Goal: Task Accomplishment & Management: Manage account settings

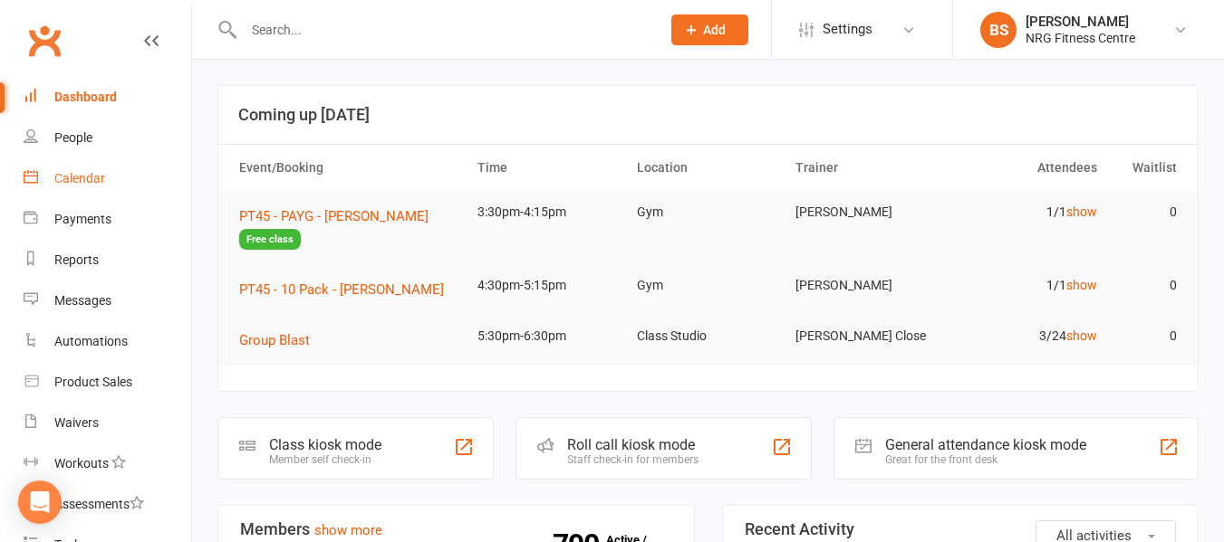
click at [81, 170] on link "Calendar" at bounding box center [108, 178] width 168 height 41
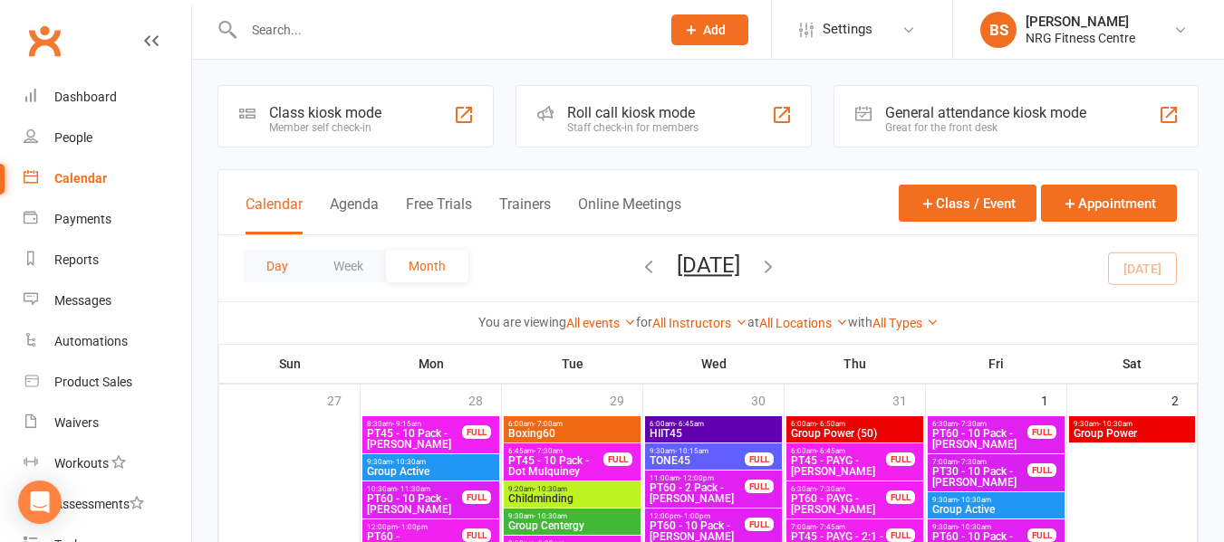
click at [278, 275] on button "Day" at bounding box center [277, 266] width 67 height 33
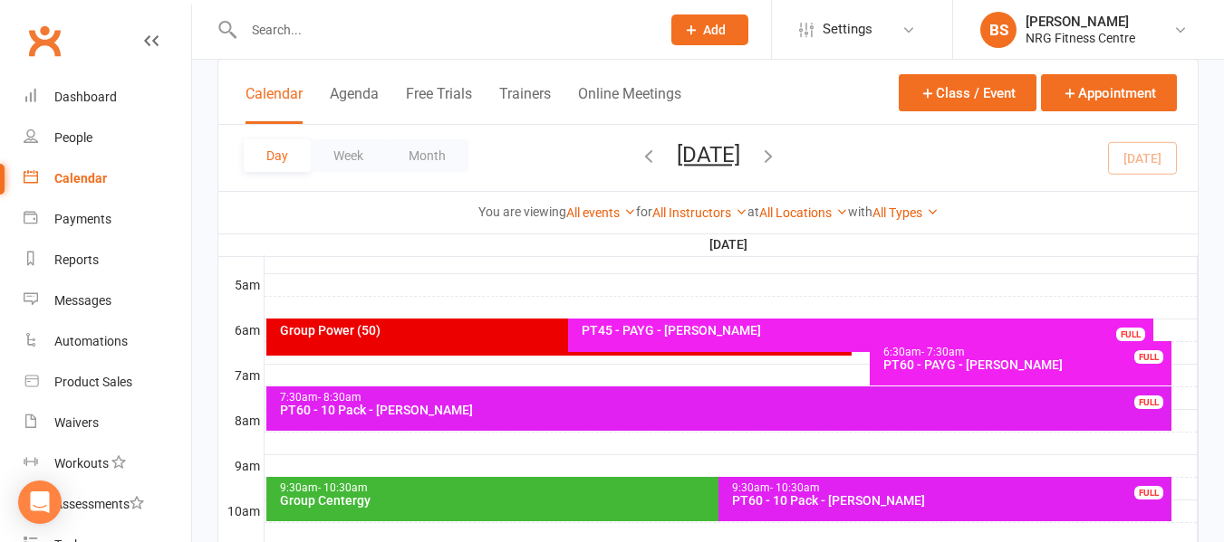
scroll to position [362, 0]
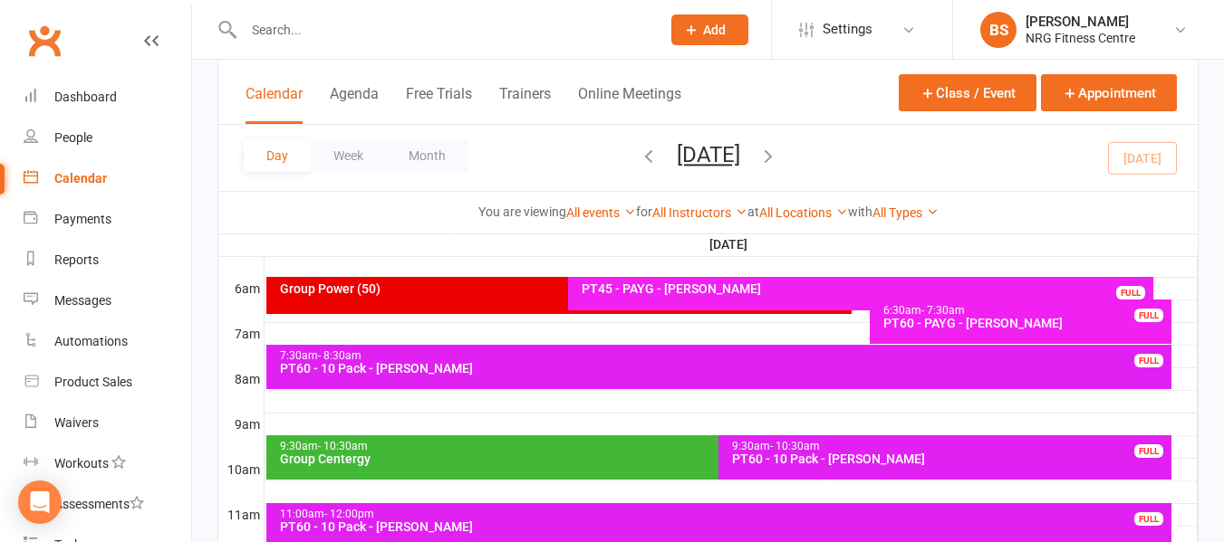
click at [639, 291] on div "PT45 - PAYG - [PERSON_NAME]" at bounding box center [866, 289] width 570 height 13
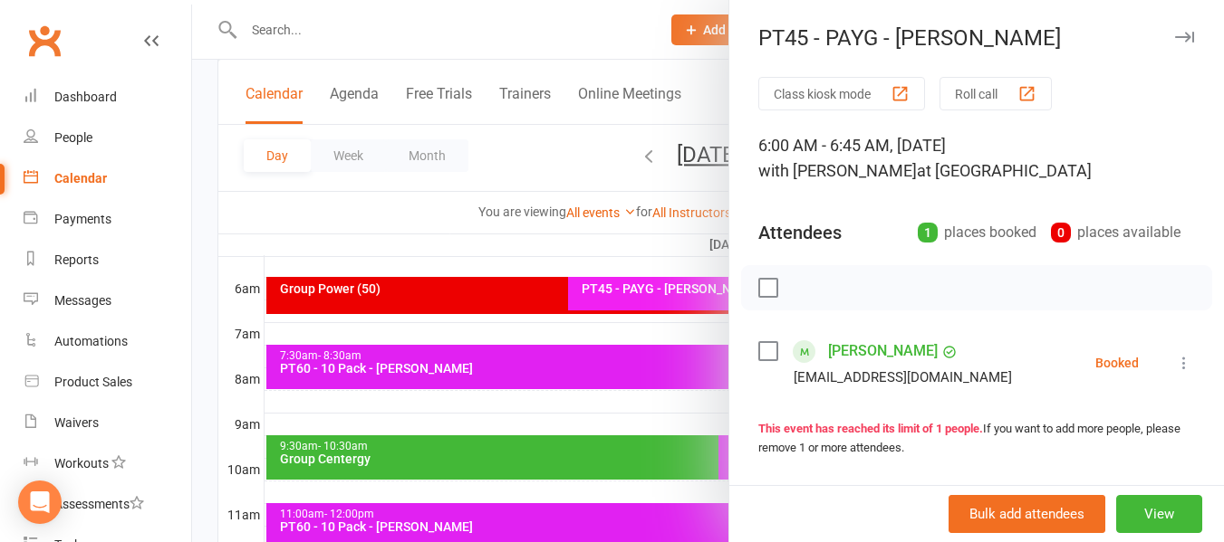
click at [765, 352] on label at bounding box center [767, 351] width 18 height 18
click at [801, 292] on icon "button" at bounding box center [808, 288] width 20 height 20
click at [209, 250] on div at bounding box center [708, 271] width 1032 height 542
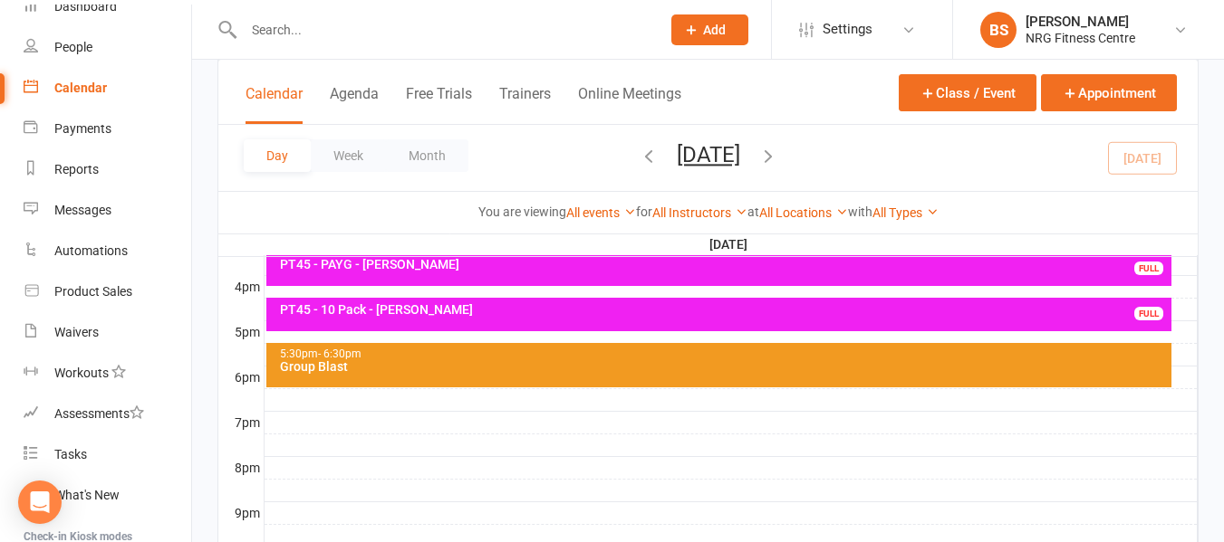
scroll to position [783, 0]
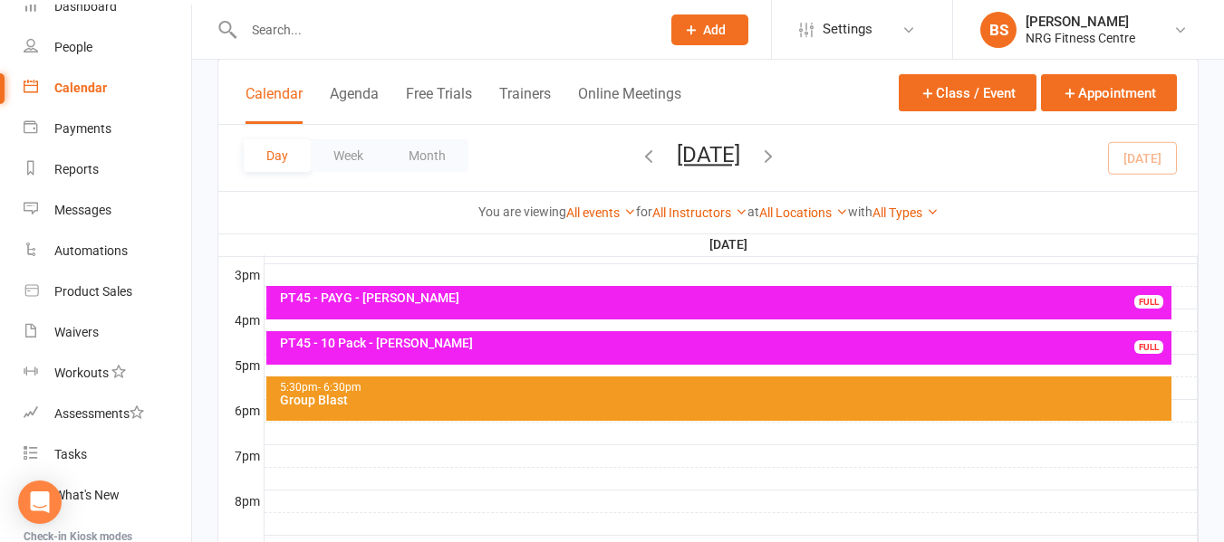
click at [437, 394] on div "Group Blast" at bounding box center [723, 400] width 889 height 13
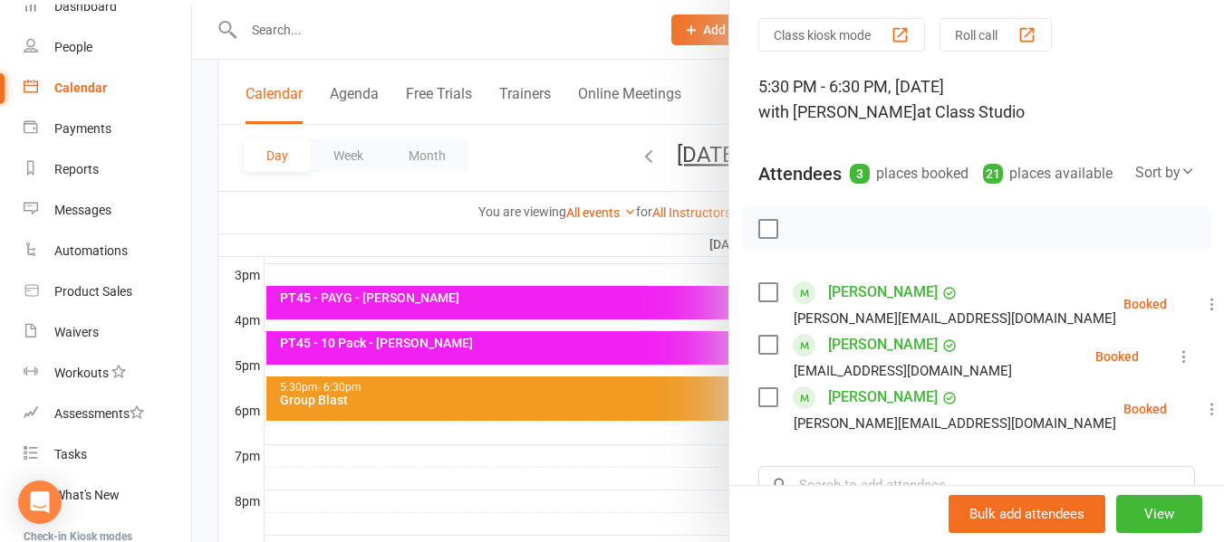
scroll to position [91, 0]
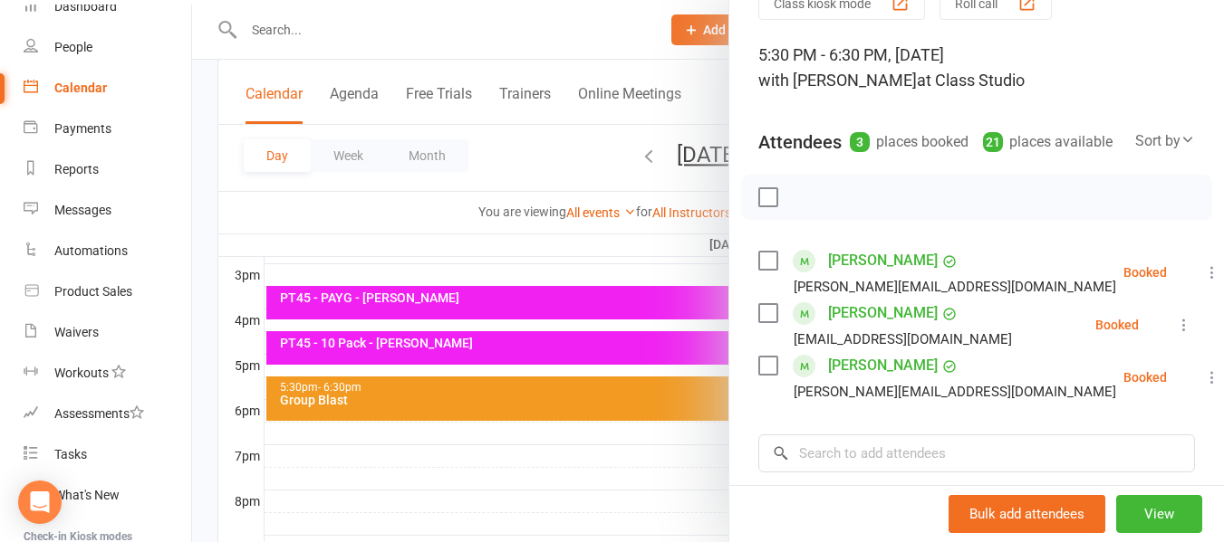
click at [205, 440] on div at bounding box center [708, 271] width 1032 height 542
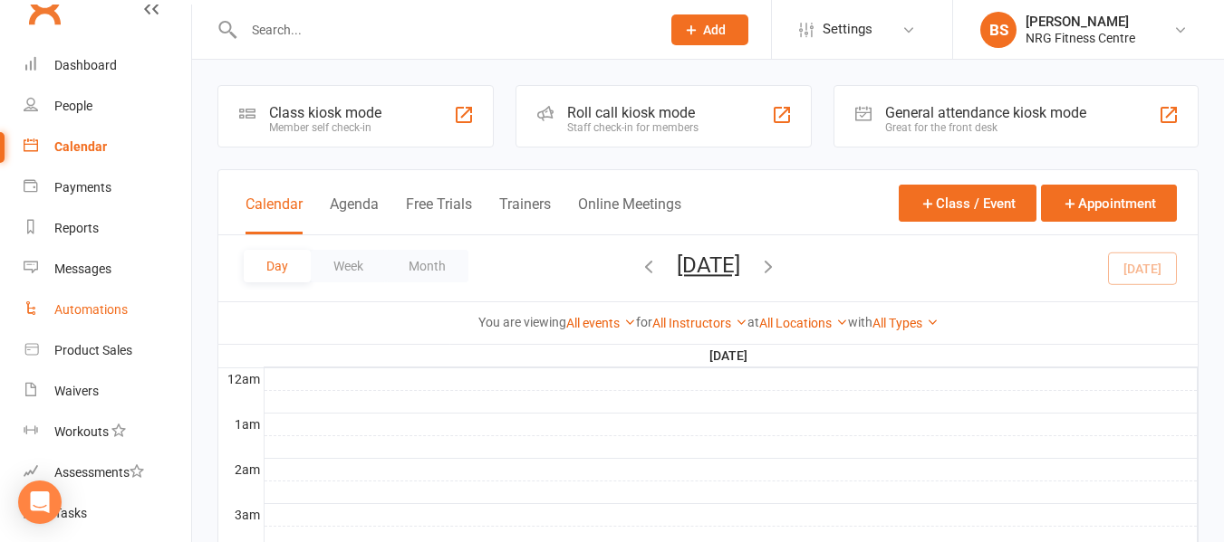
scroll to position [0, 0]
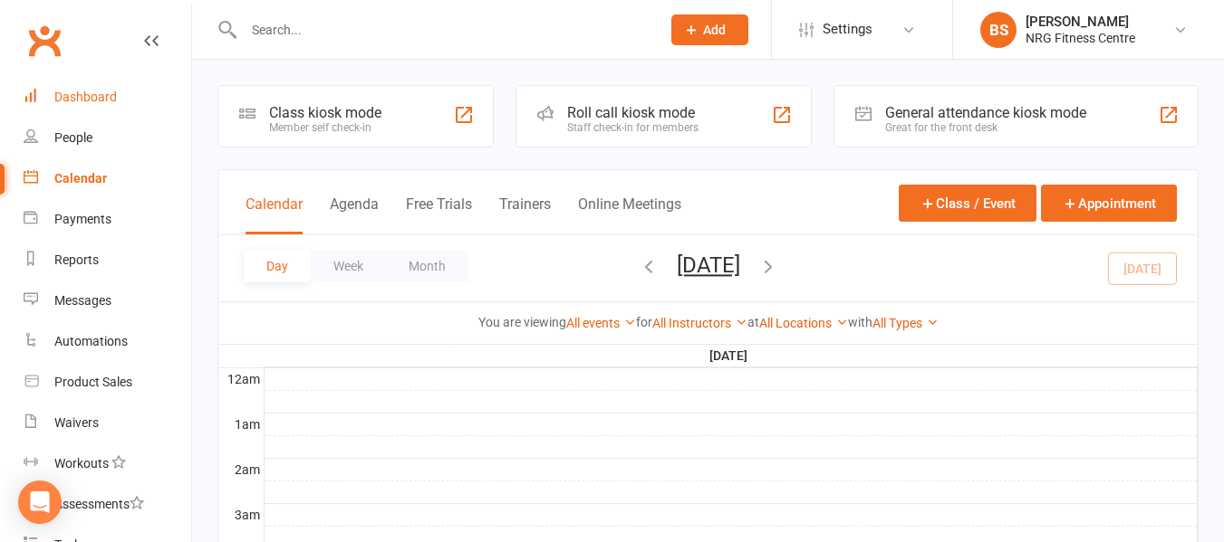
click at [122, 98] on link "Dashboard" at bounding box center [108, 97] width 168 height 41
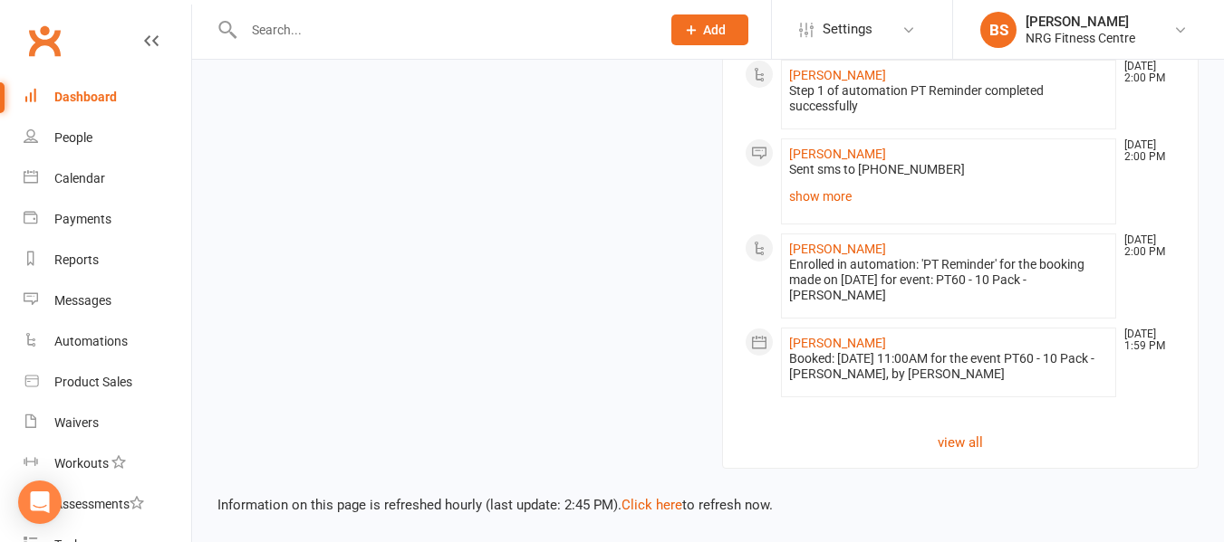
scroll to position [1790, 0]
click at [961, 437] on link "view all" at bounding box center [960, 443] width 432 height 22
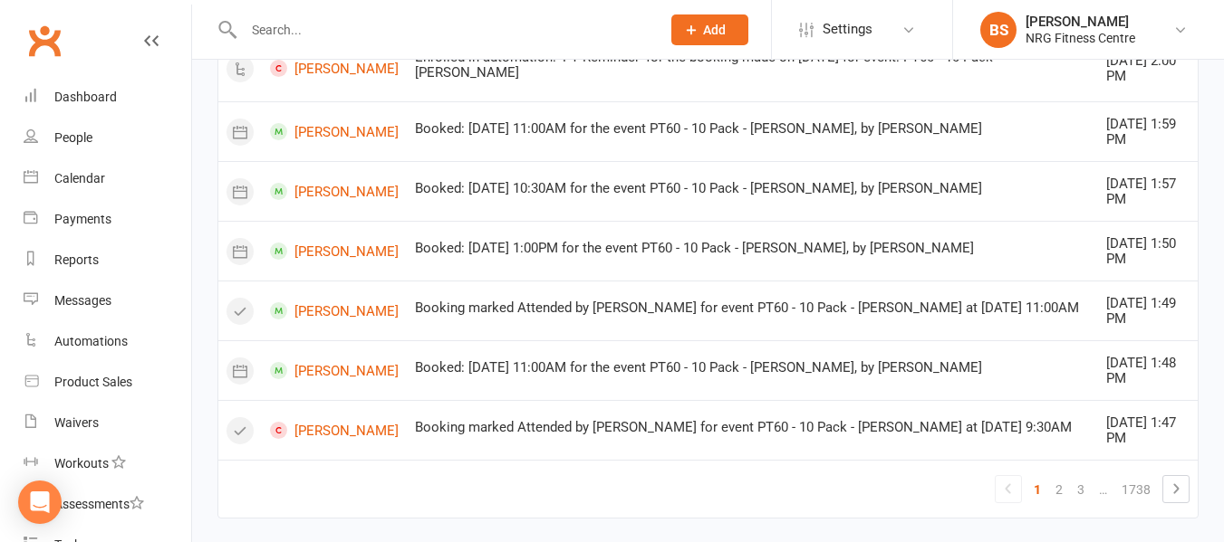
scroll to position [1394, 0]
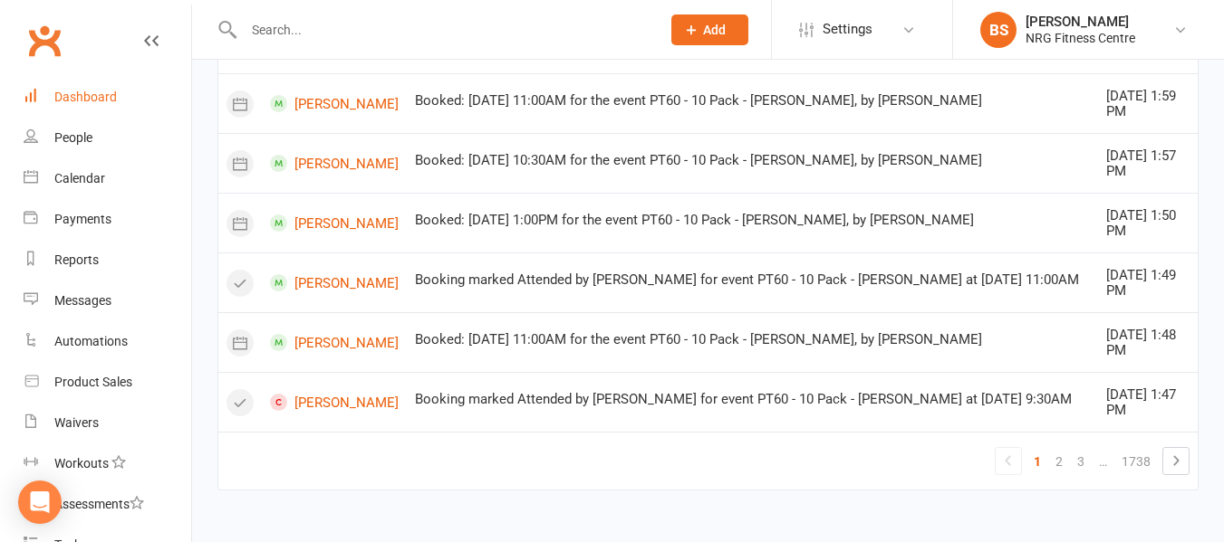
click at [86, 90] on div "Dashboard" at bounding box center [85, 97] width 62 height 14
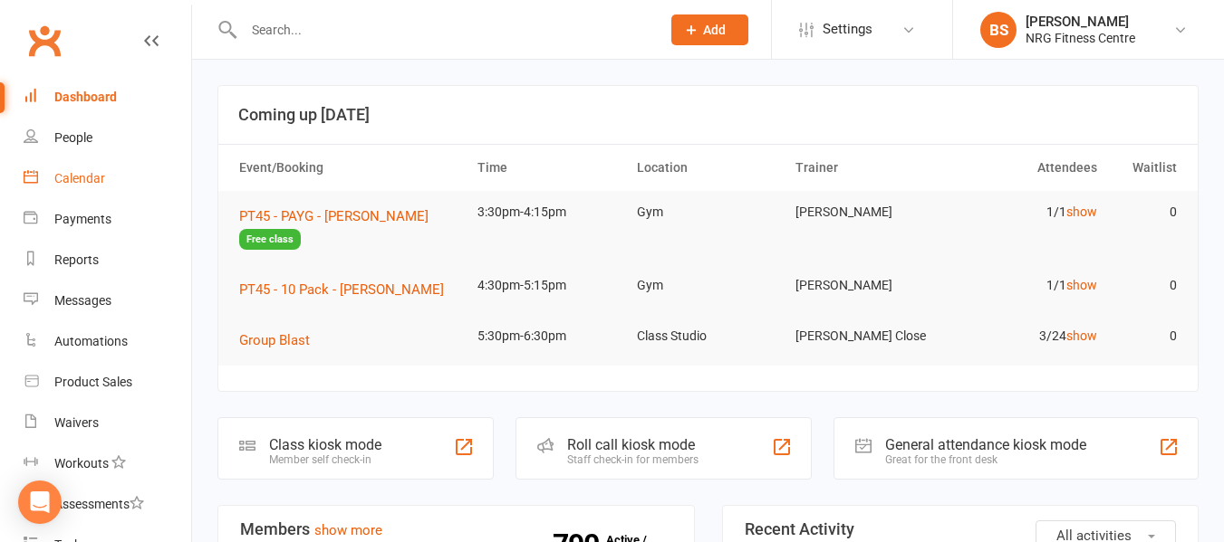
click at [88, 174] on div "Calendar" at bounding box center [79, 178] width 51 height 14
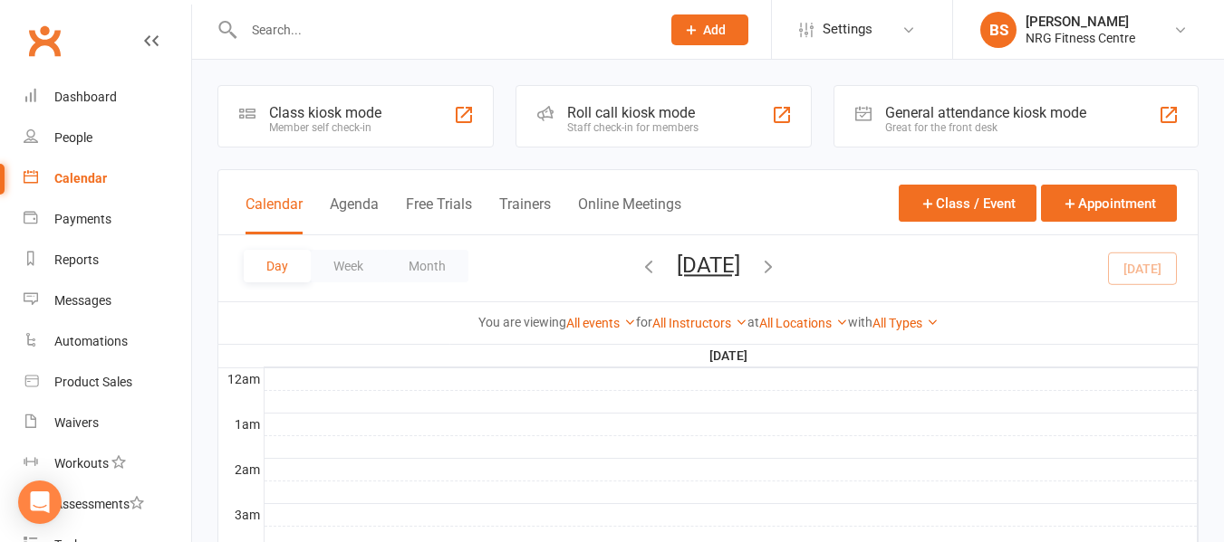
click at [778, 266] on icon "button" at bounding box center [768, 266] width 20 height 20
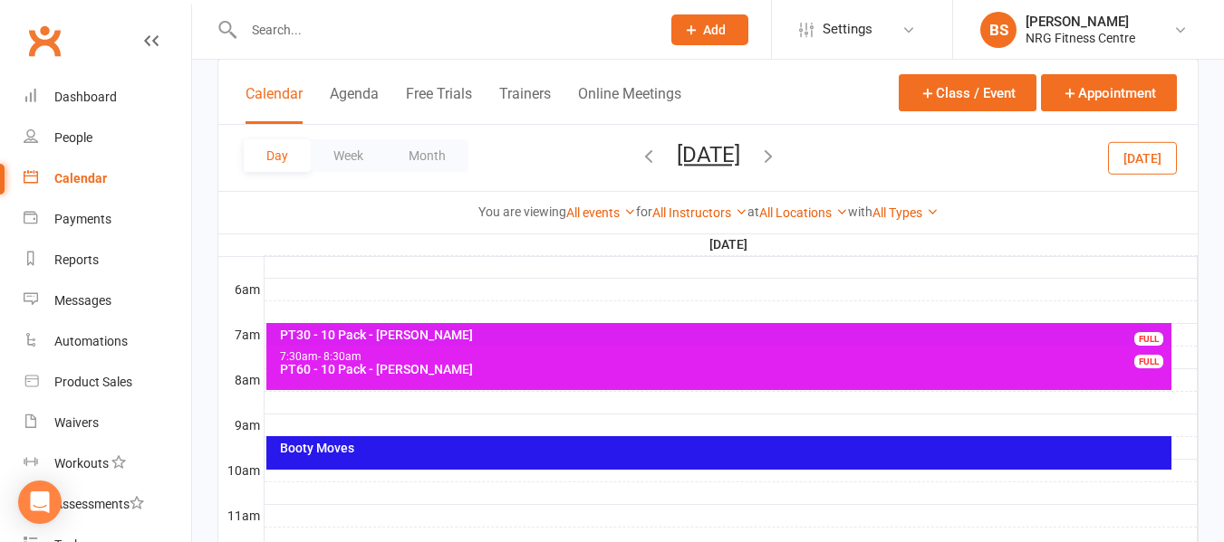
scroll to position [362, 0]
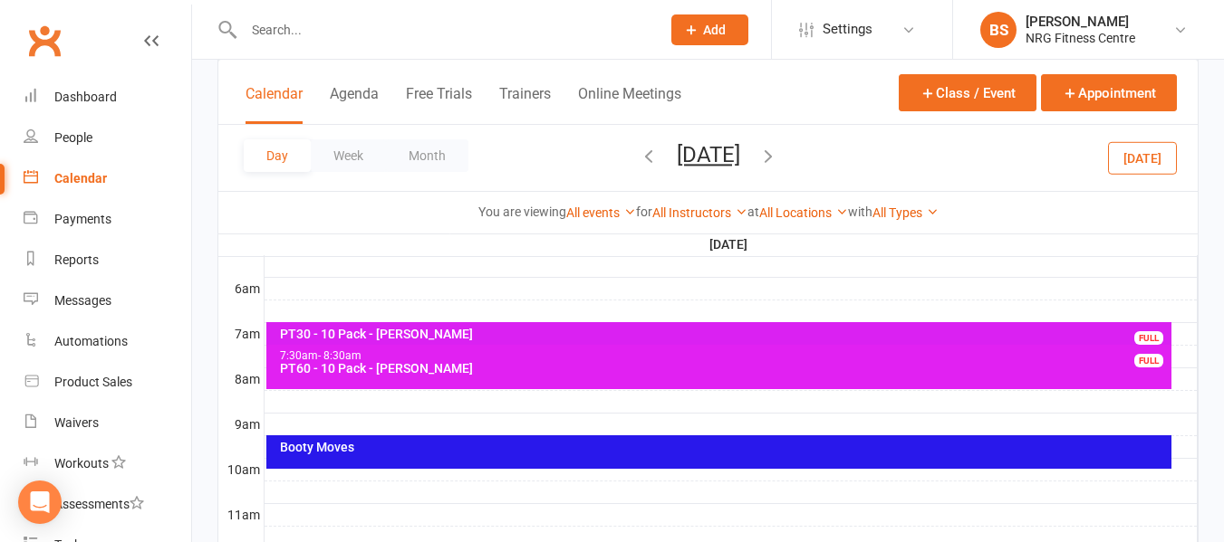
click at [478, 453] on div "Booty Moves" at bounding box center [723, 447] width 889 height 13
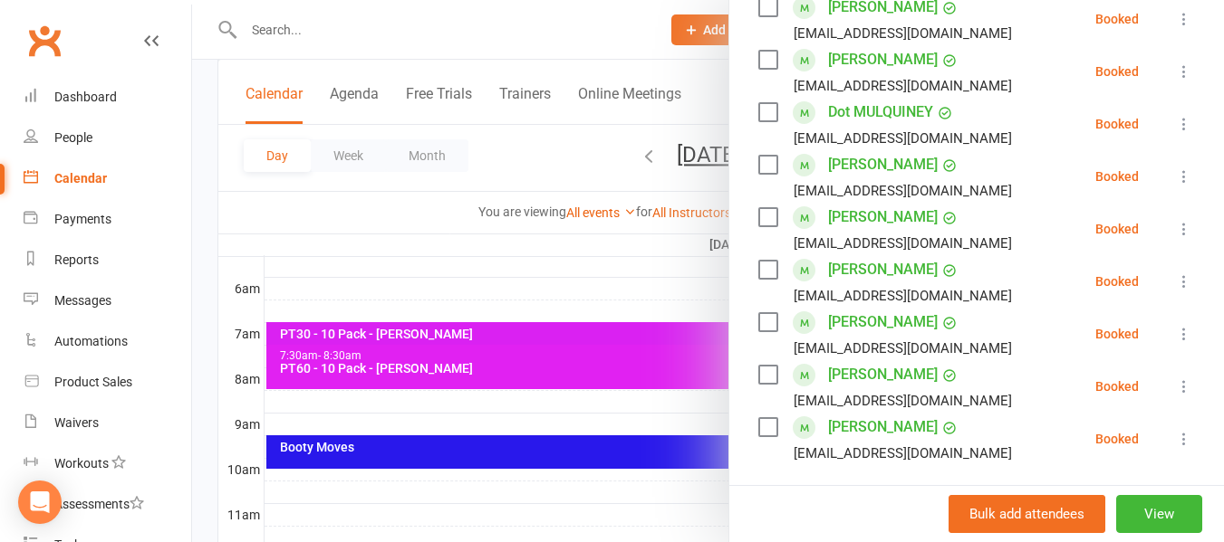
scroll to position [543, 0]
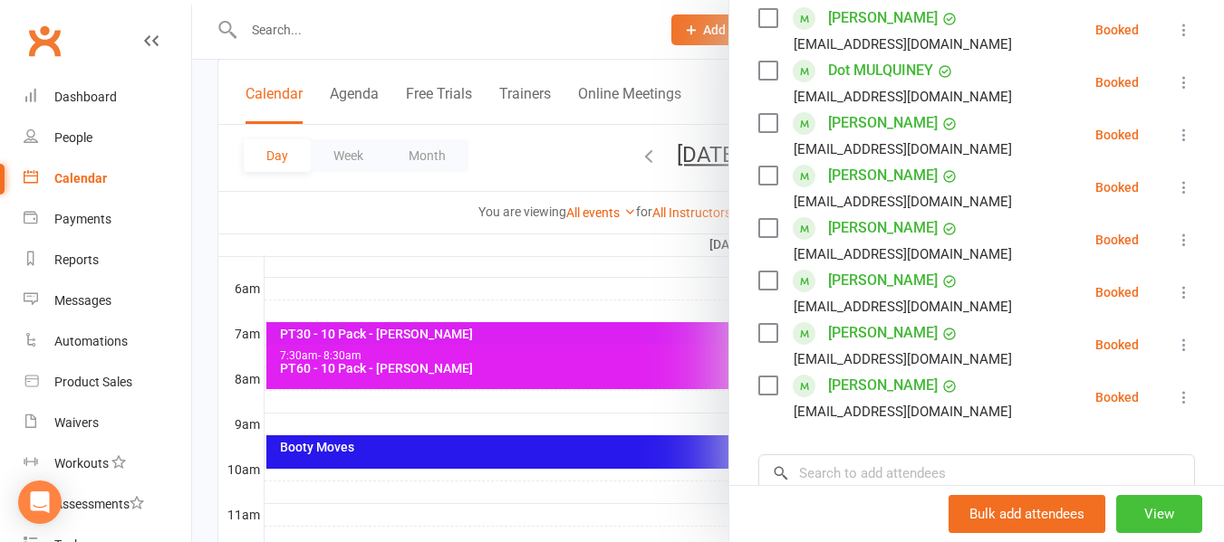
click at [1119, 522] on button "View" at bounding box center [1159, 514] width 86 height 38
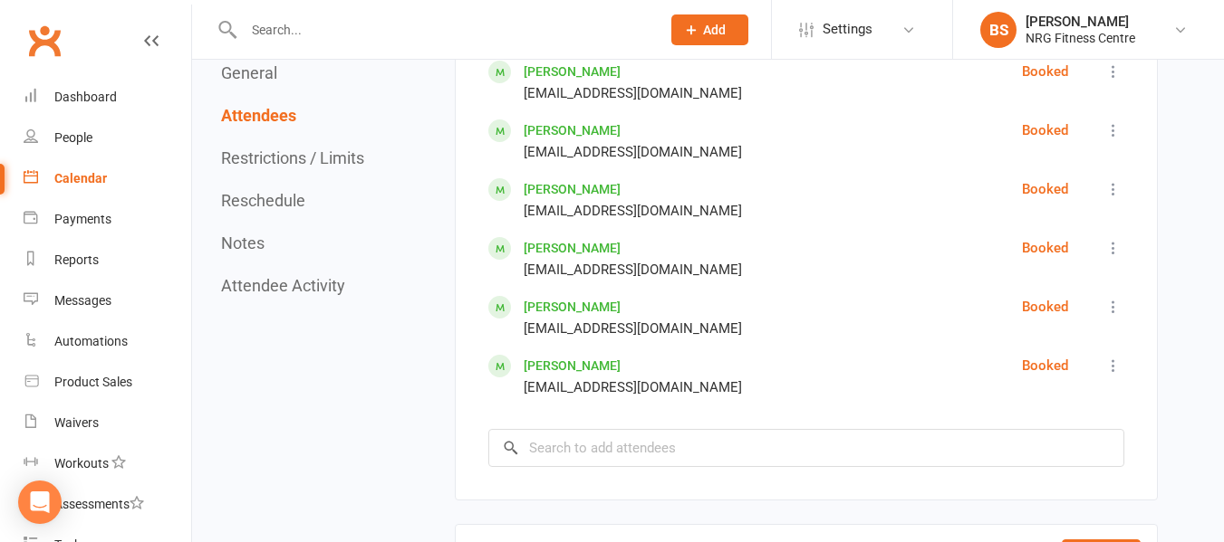
scroll to position [1449, 0]
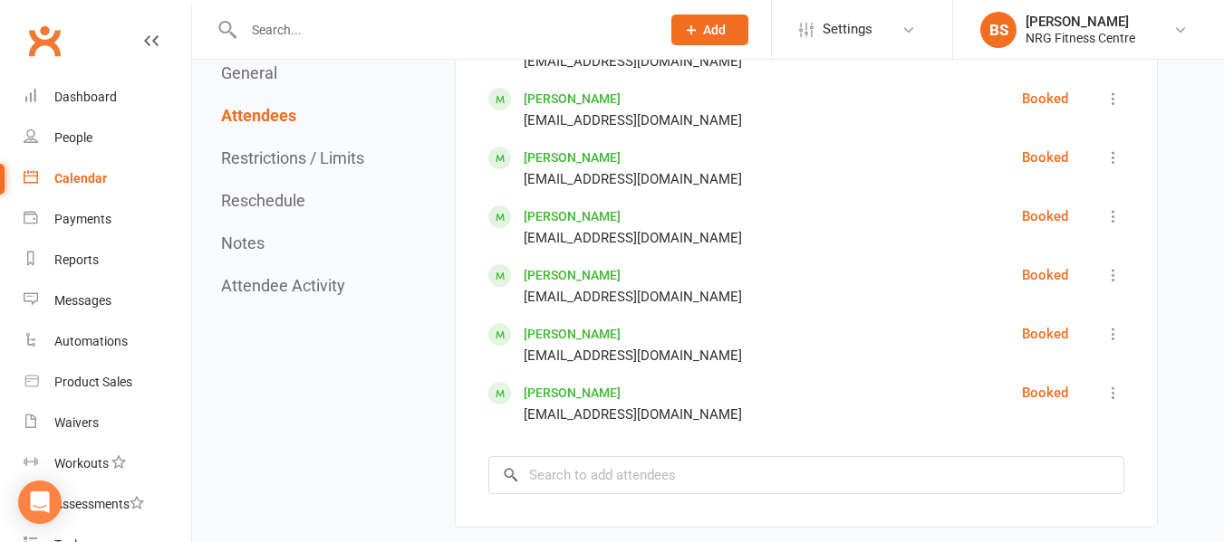
click at [1113, 222] on icon at bounding box center [1113, 216] width 18 height 18
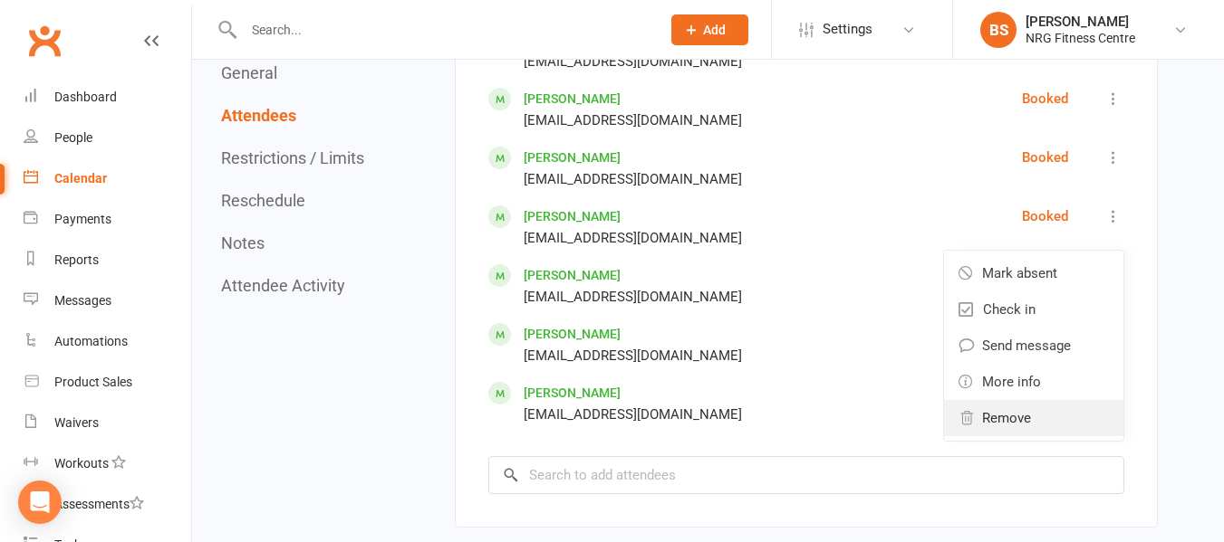
click at [1003, 425] on span "Remove" at bounding box center [1006, 419] width 49 height 22
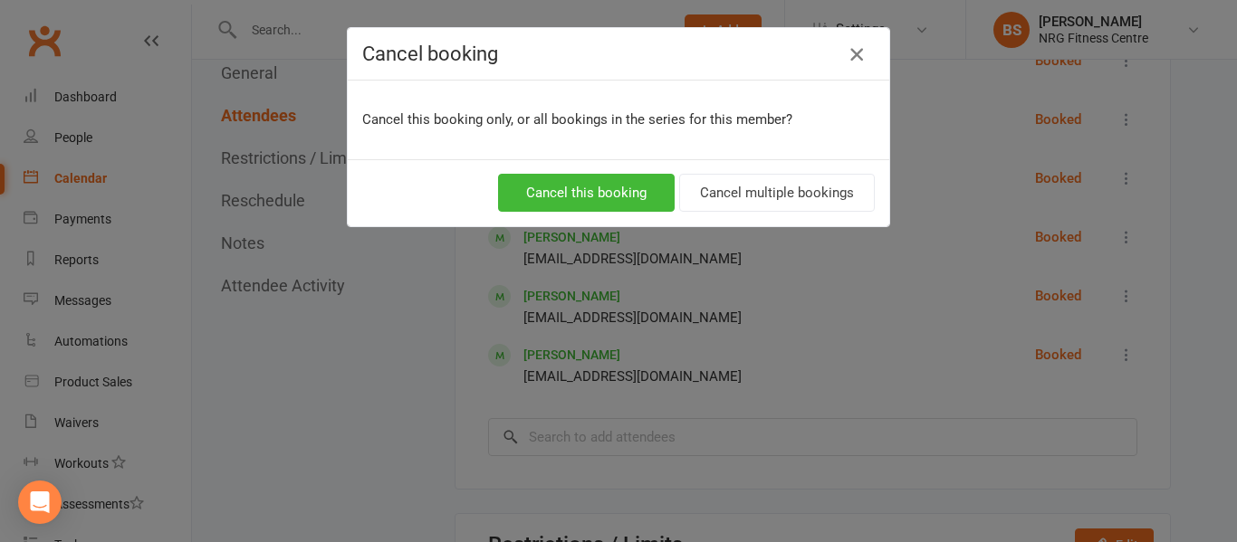
click at [850, 56] on icon "button" at bounding box center [857, 54] width 22 height 22
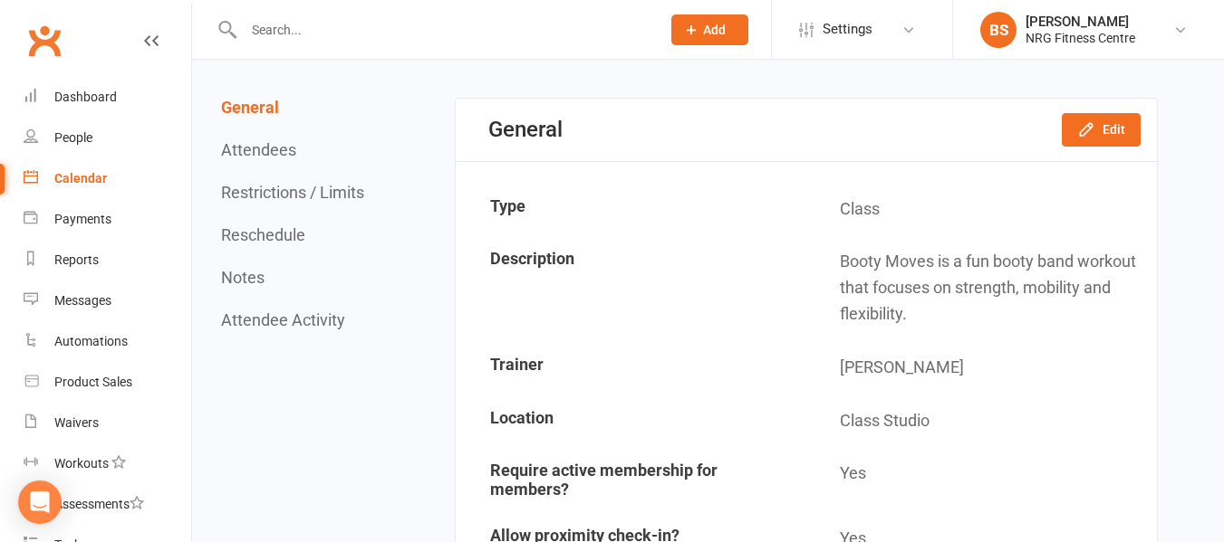
scroll to position [0, 0]
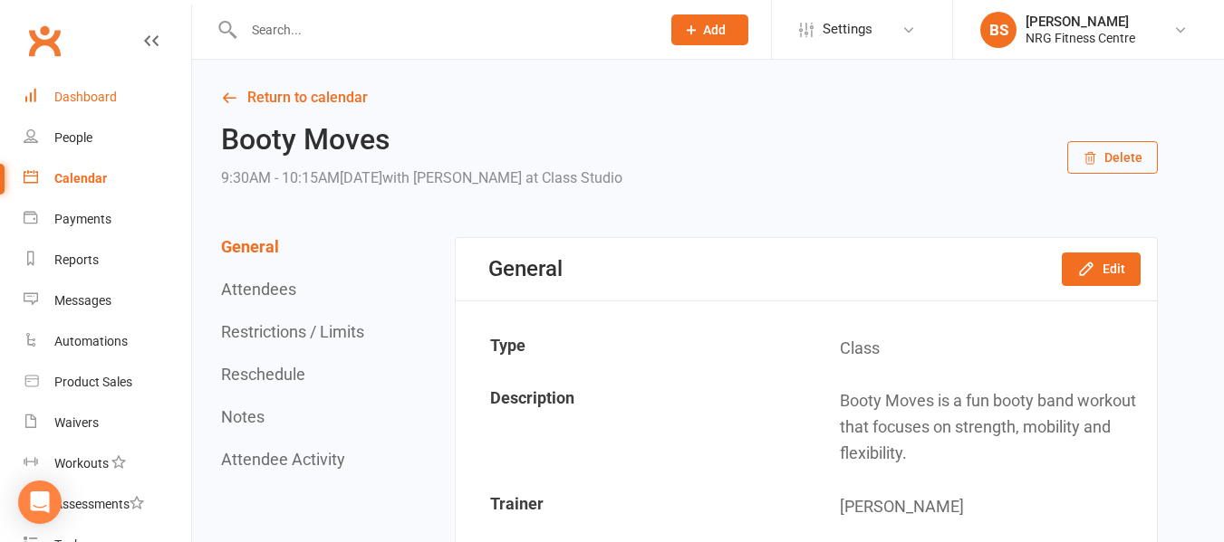
click at [76, 89] on link "Dashboard" at bounding box center [108, 97] width 168 height 41
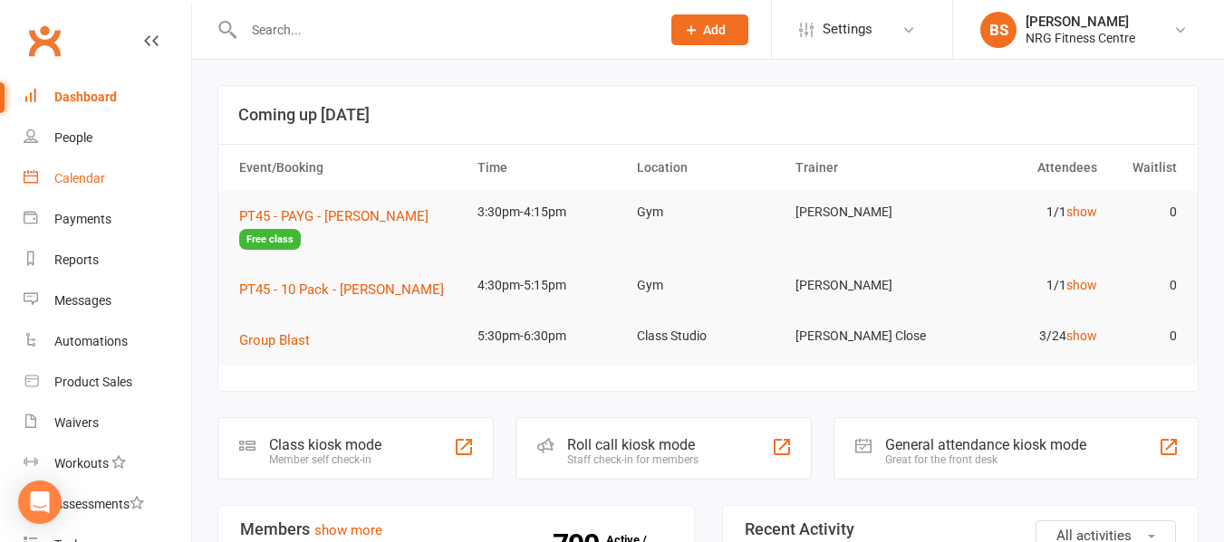
click at [80, 175] on div "Calendar" at bounding box center [79, 178] width 51 height 14
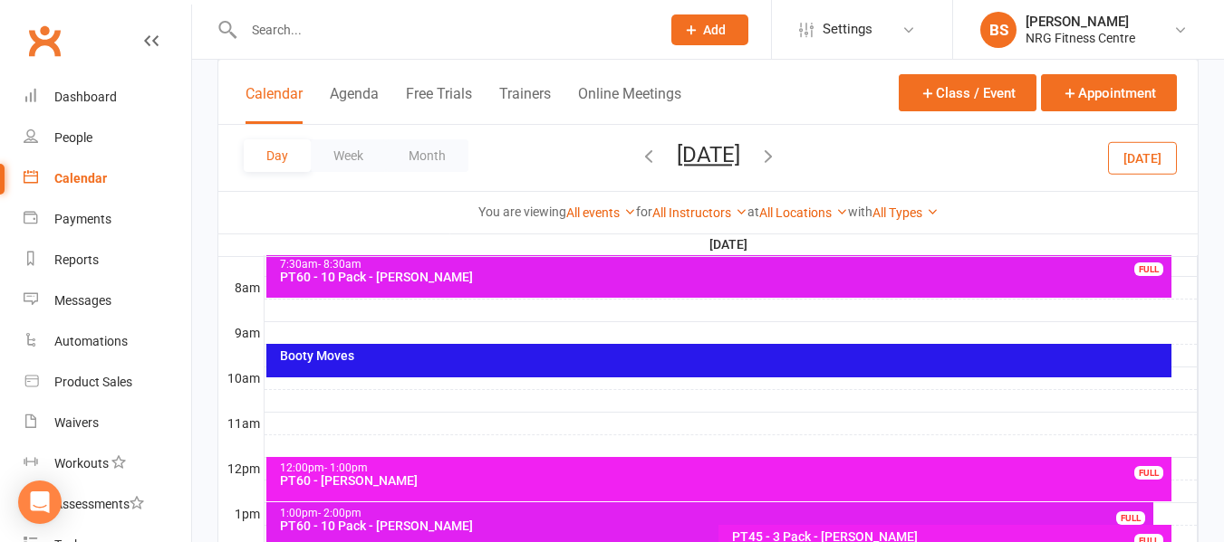
scroll to position [91, 0]
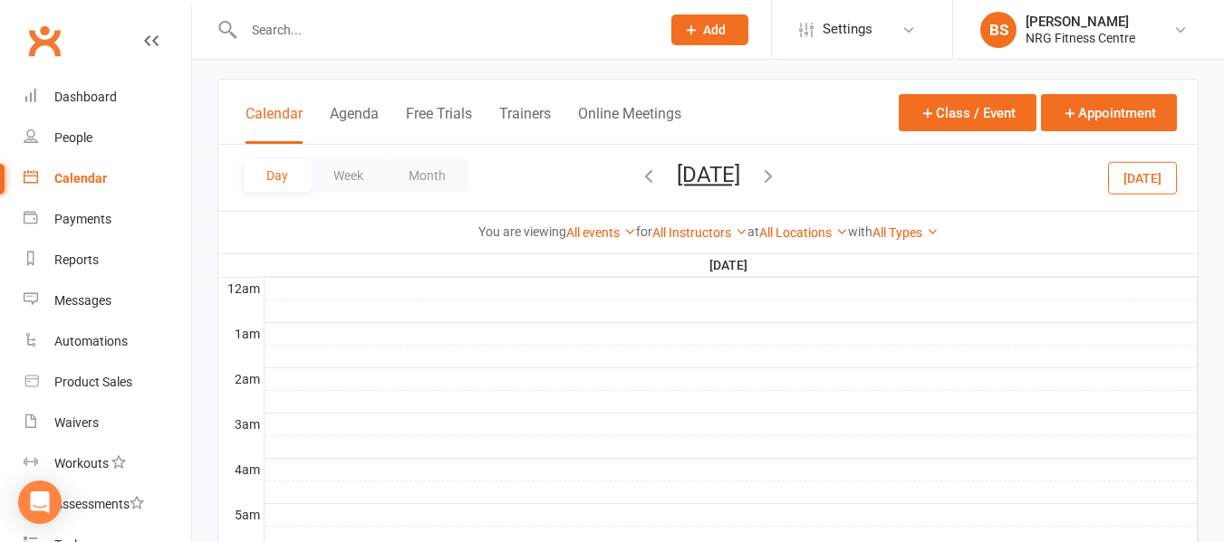
click at [778, 181] on icon "button" at bounding box center [768, 176] width 20 height 20
click at [778, 174] on icon "button" at bounding box center [768, 176] width 20 height 20
click at [778, 173] on icon "button" at bounding box center [768, 176] width 20 height 20
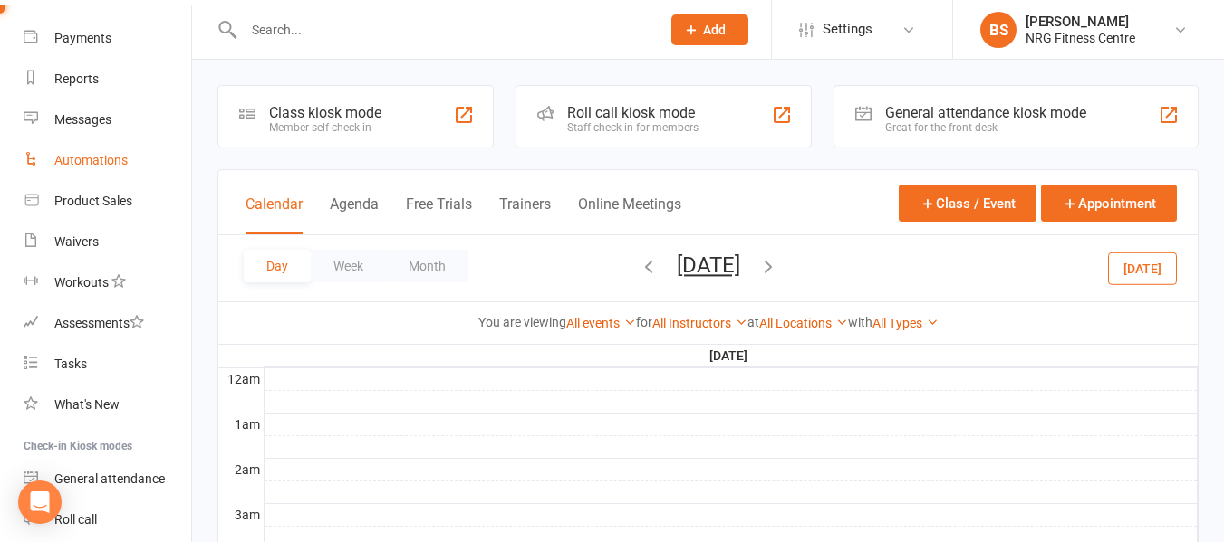
scroll to position [0, 0]
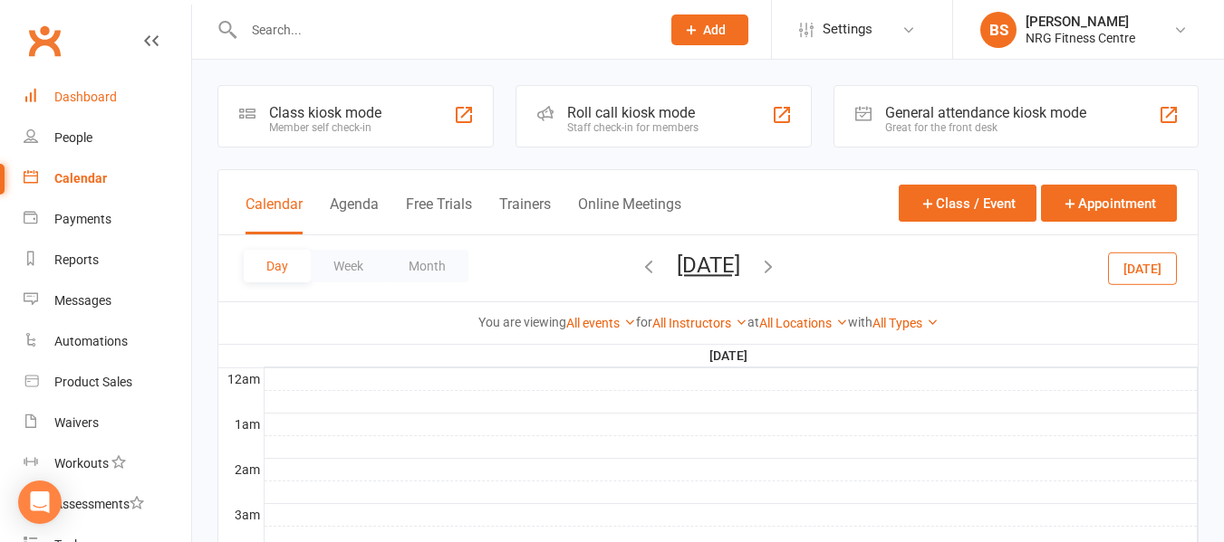
click at [69, 91] on div "Dashboard" at bounding box center [85, 97] width 62 height 14
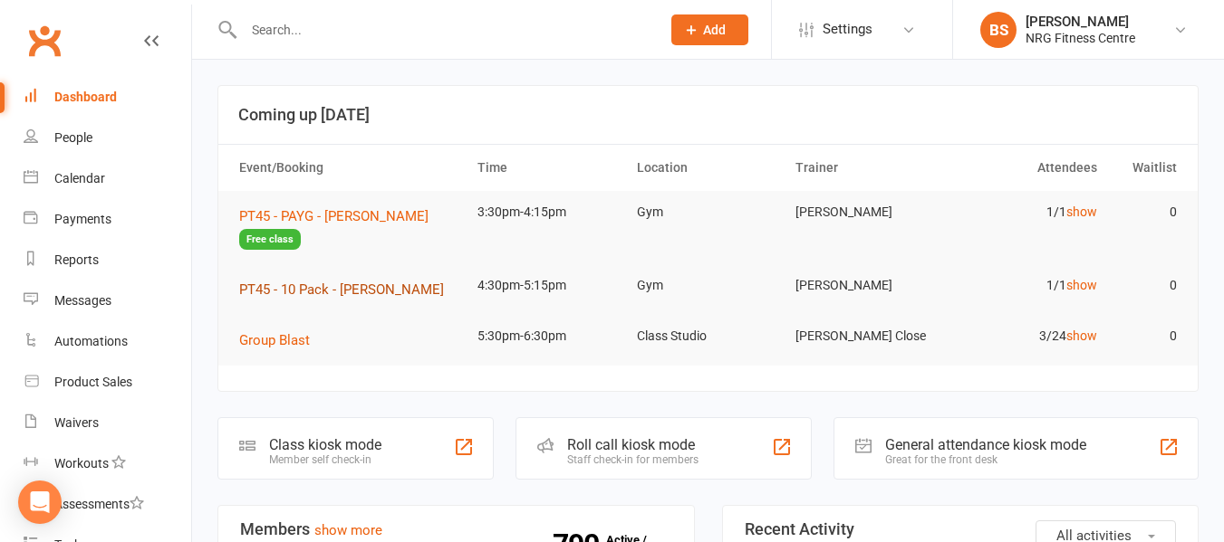
click at [367, 291] on span "PT45 - 10 Pack - [PERSON_NAME]" at bounding box center [341, 290] width 205 height 16
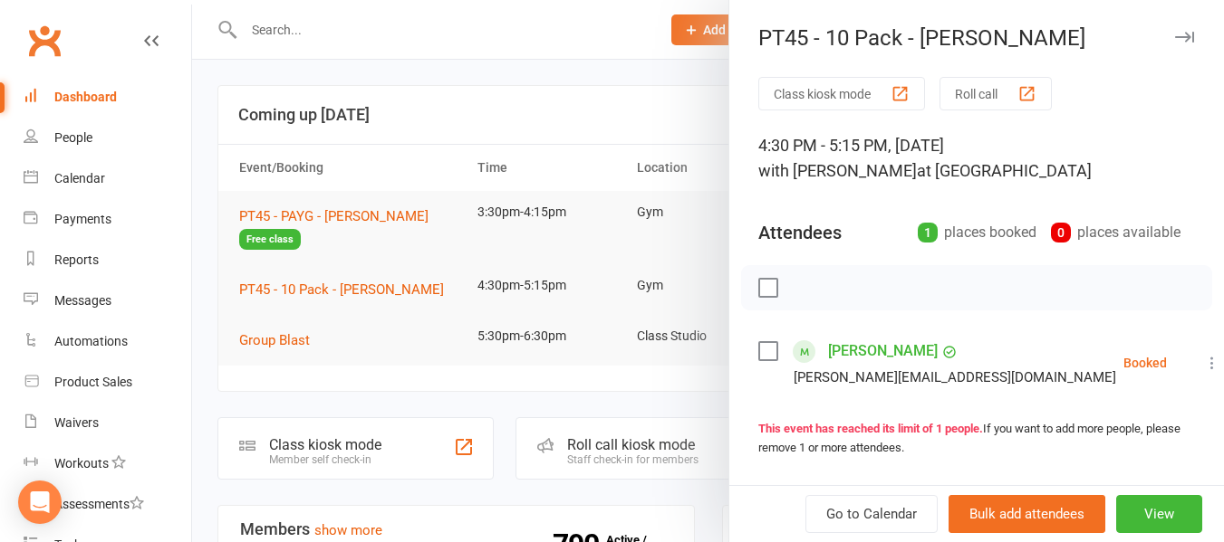
click at [282, 341] on div at bounding box center [708, 271] width 1032 height 542
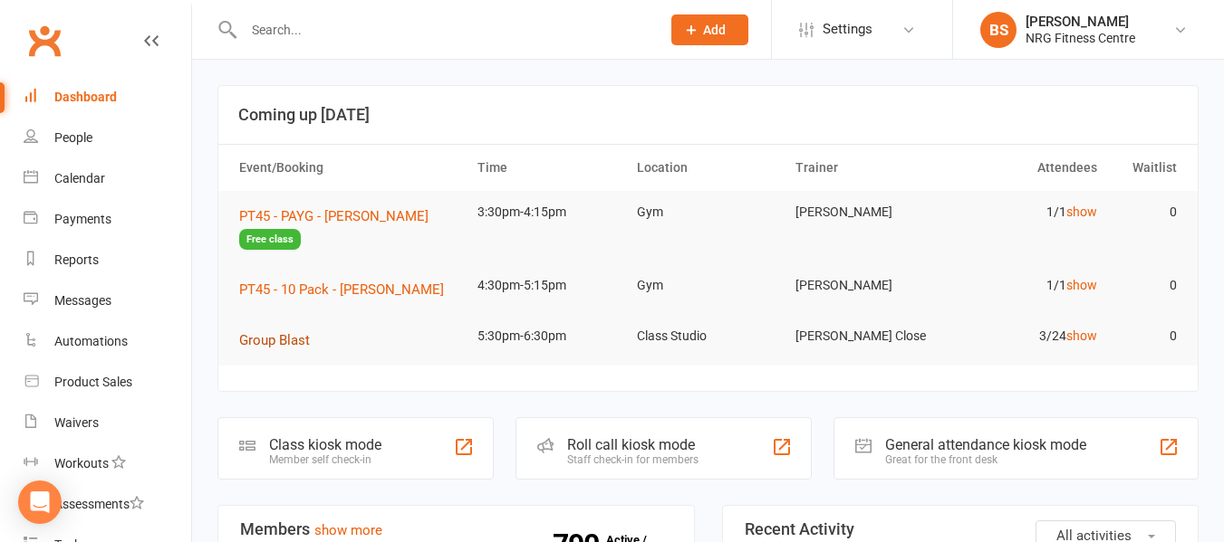
click at [280, 338] on span "Group Blast" at bounding box center [274, 340] width 71 height 16
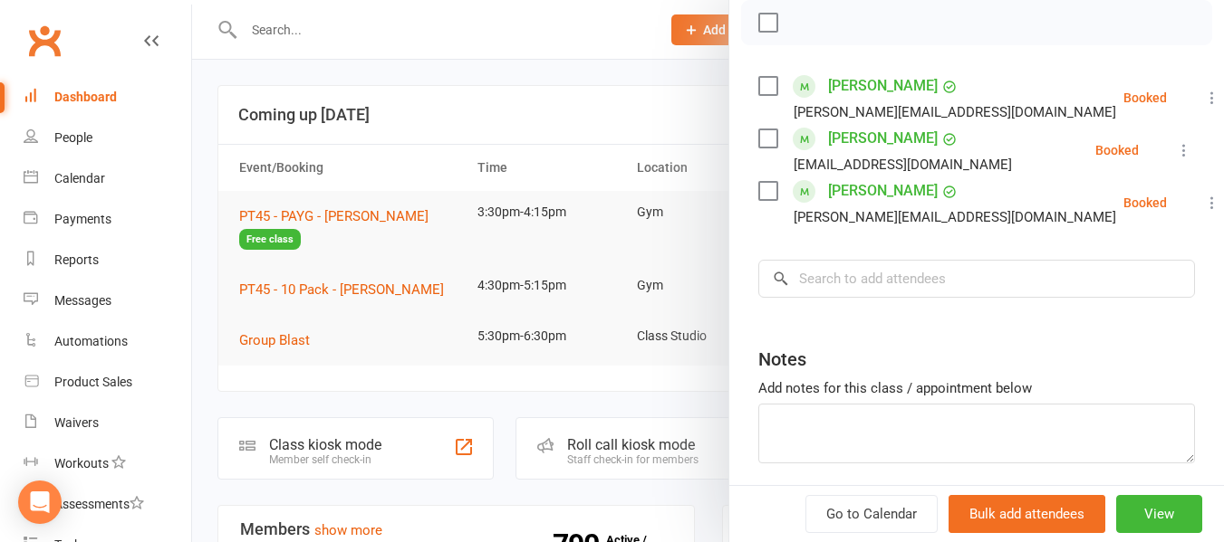
scroll to position [266, 0]
click at [207, 161] on div at bounding box center [708, 271] width 1032 height 542
